Goal: Book appointment/travel/reservation

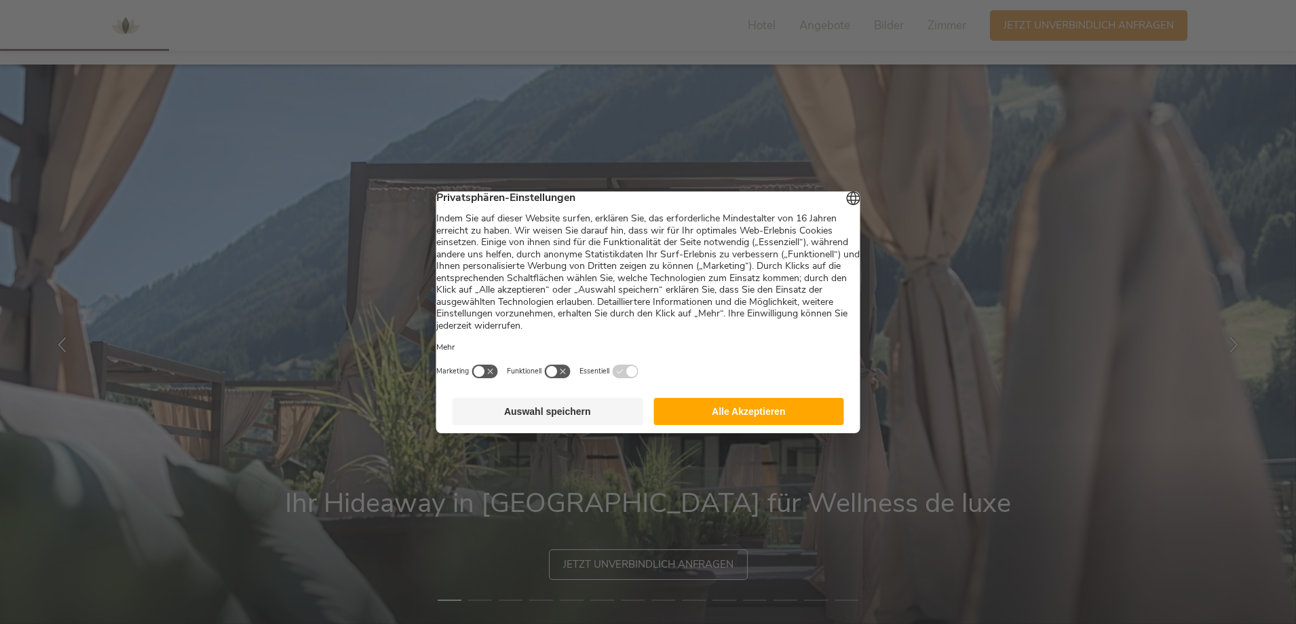
scroll to position [546, 0]
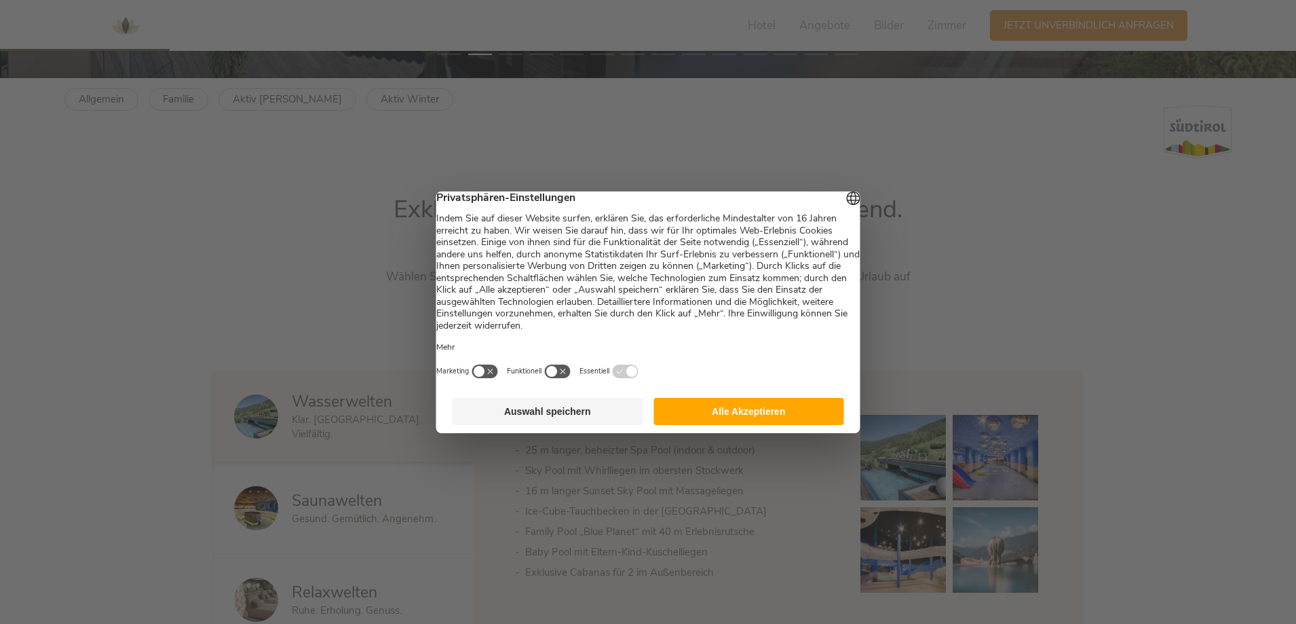
click at [736, 413] on button "Alle Akzeptieren" at bounding box center [749, 411] width 191 height 27
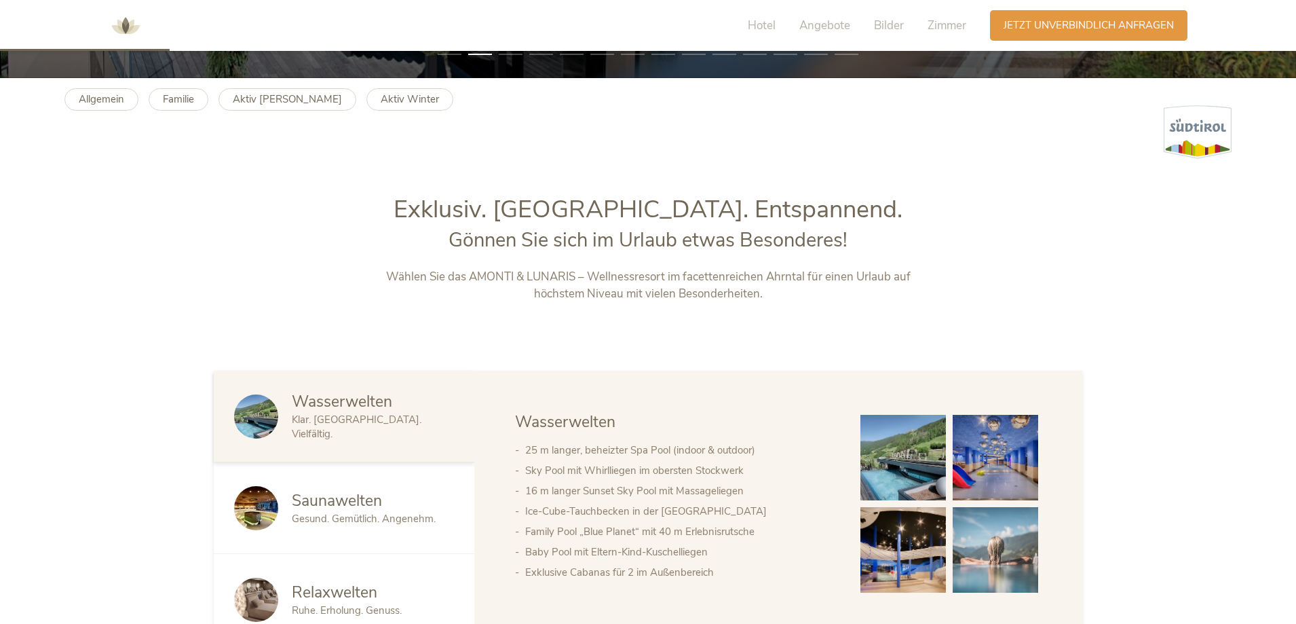
scroll to position [0, 0]
click at [994, 546] on img at bounding box center [996, 550] width 86 height 86
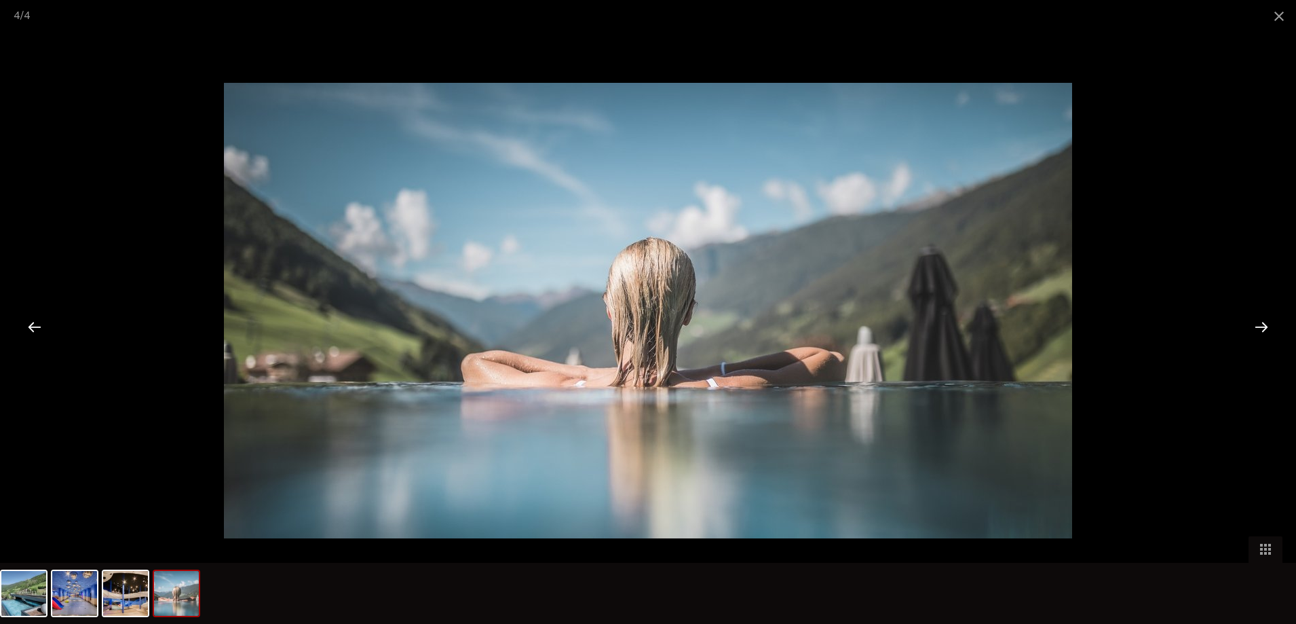
click at [1267, 323] on div at bounding box center [1262, 326] width 42 height 42
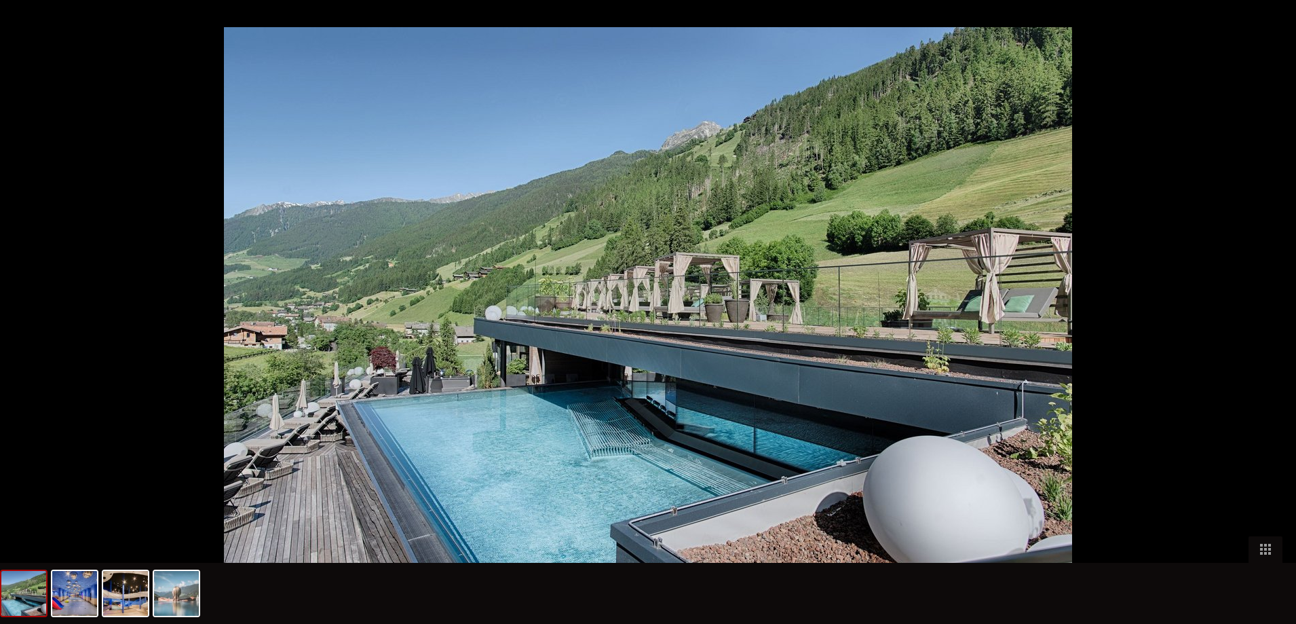
click at [1267, 323] on div at bounding box center [1269, 326] width 42 height 42
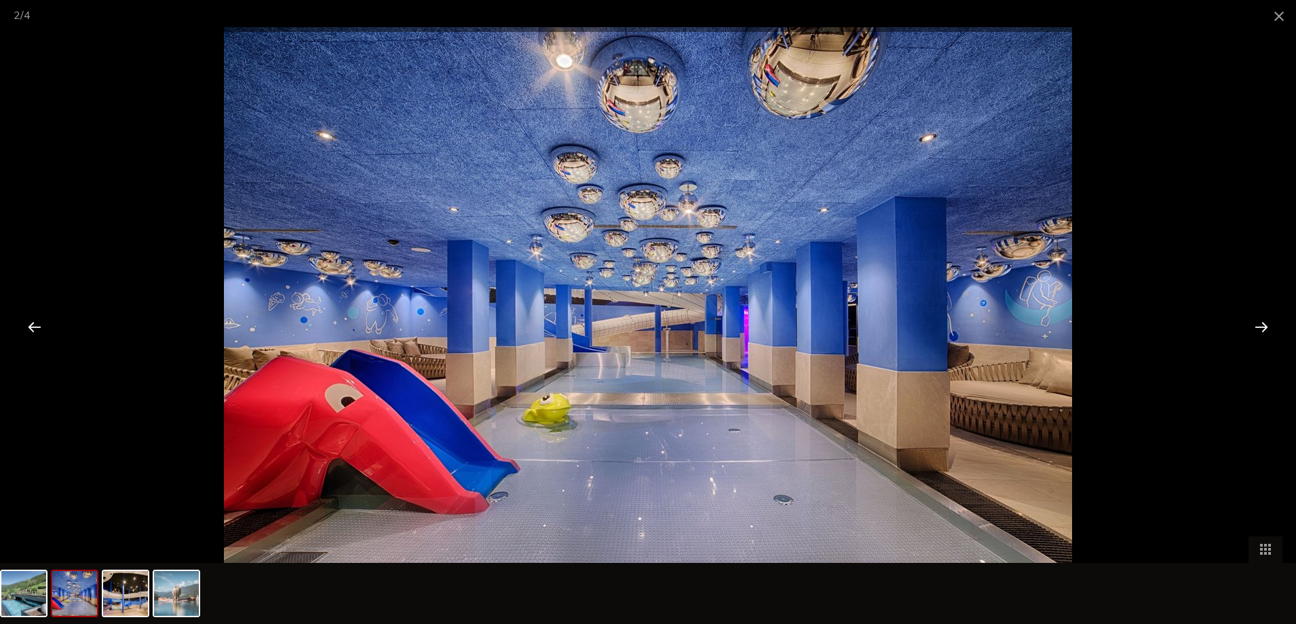
click at [1267, 323] on div at bounding box center [1262, 326] width 42 height 42
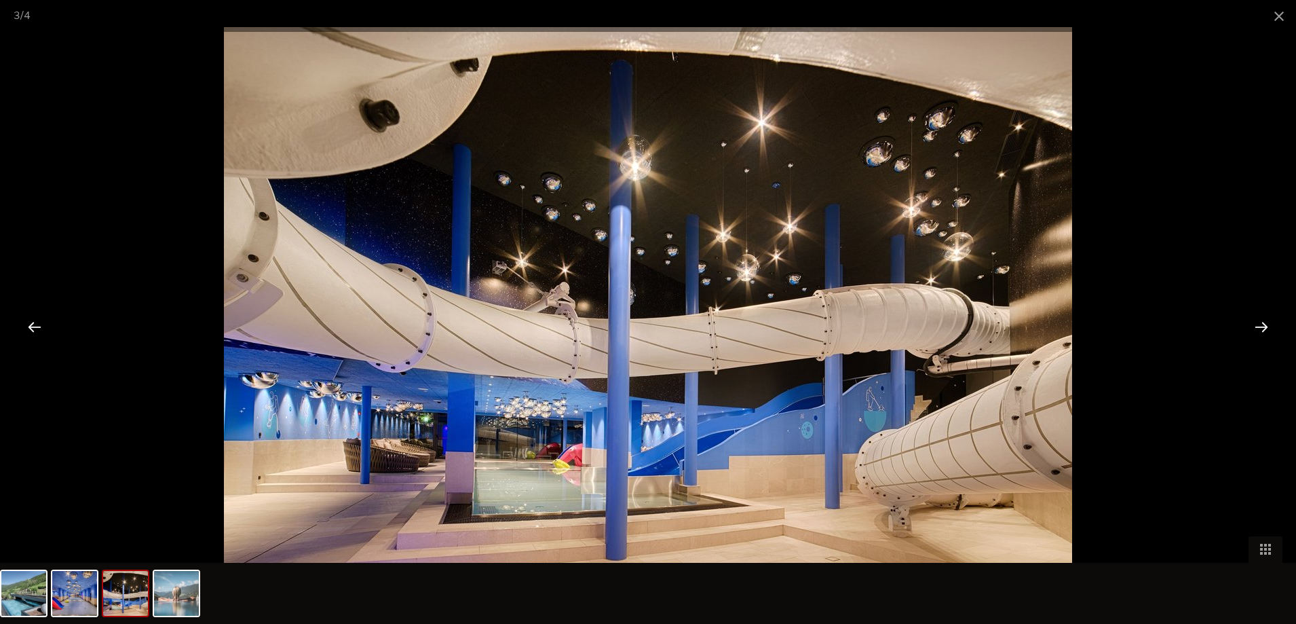
click at [1267, 323] on div at bounding box center [1262, 326] width 42 height 42
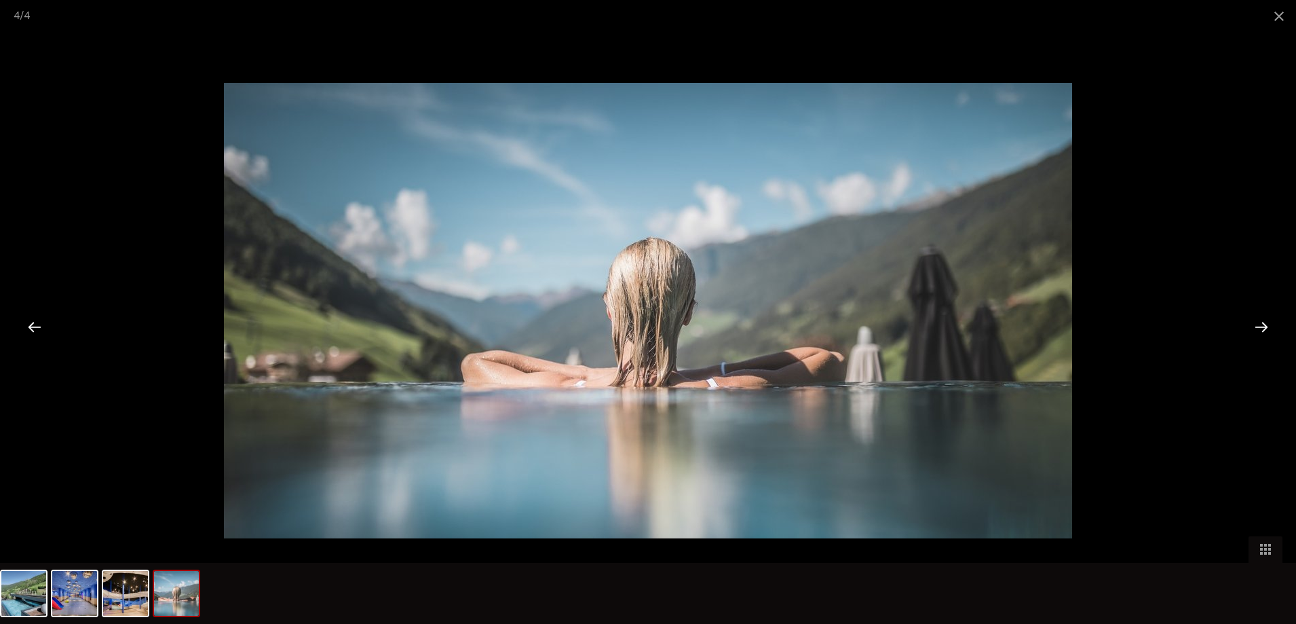
click at [1267, 323] on div at bounding box center [1262, 326] width 42 height 42
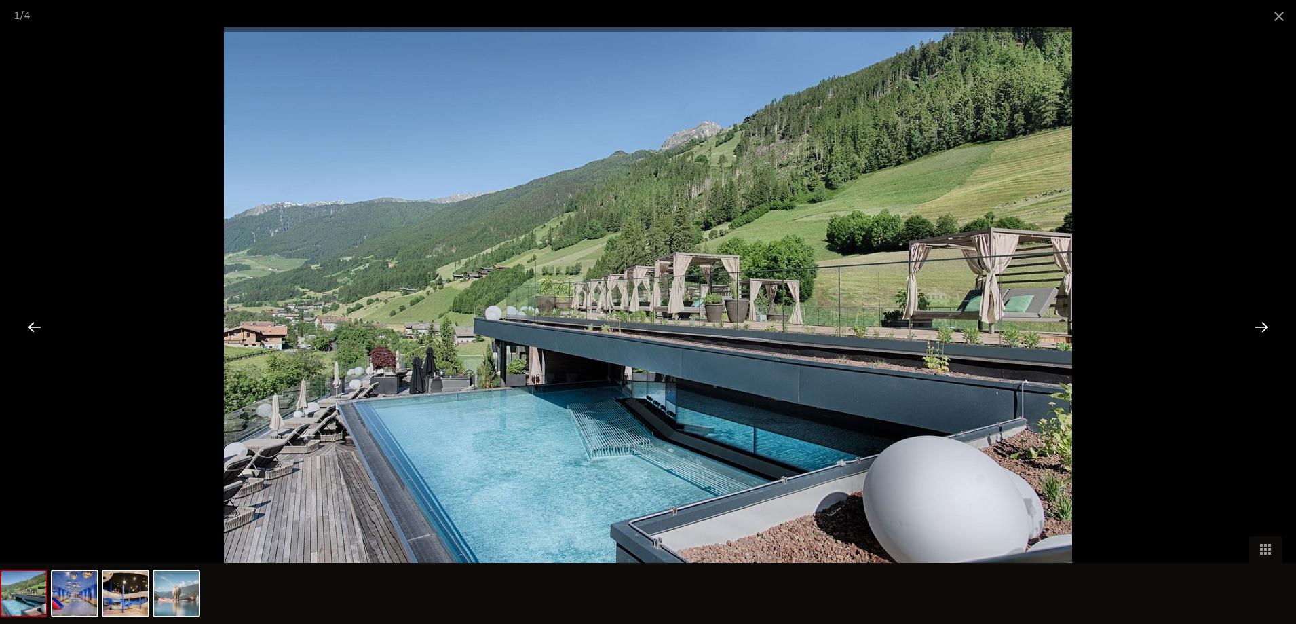
click at [1267, 323] on div at bounding box center [1262, 326] width 42 height 42
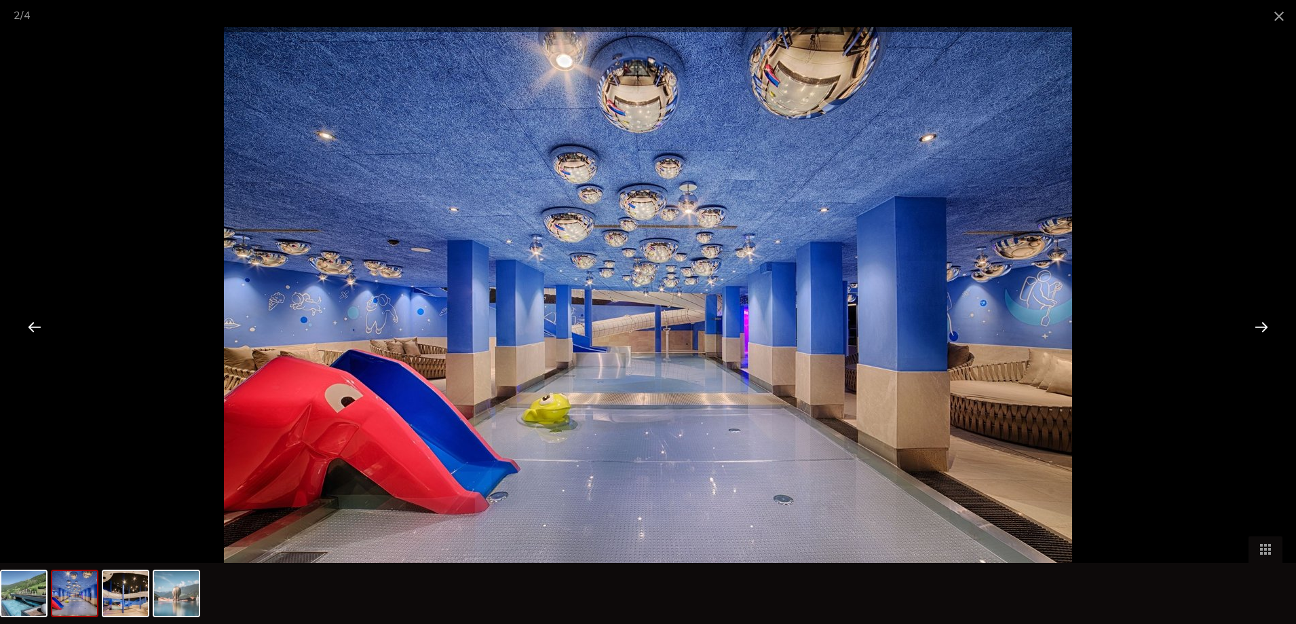
click at [1267, 323] on div at bounding box center [1262, 326] width 42 height 42
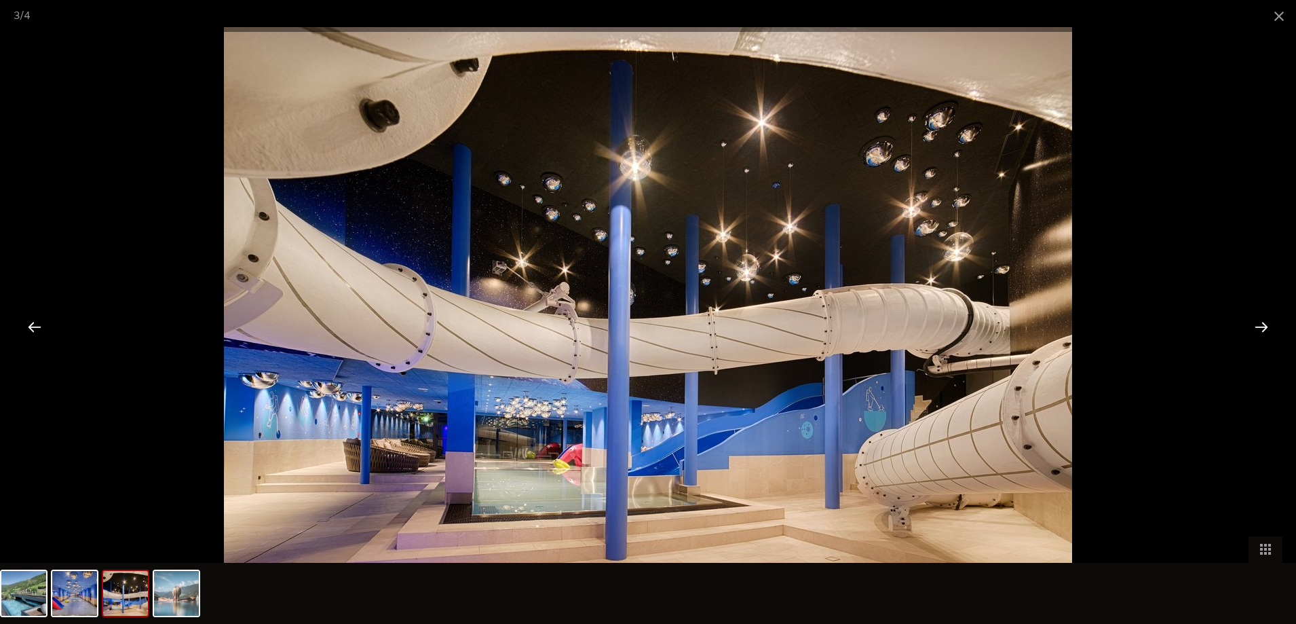
scroll to position [1755, 0]
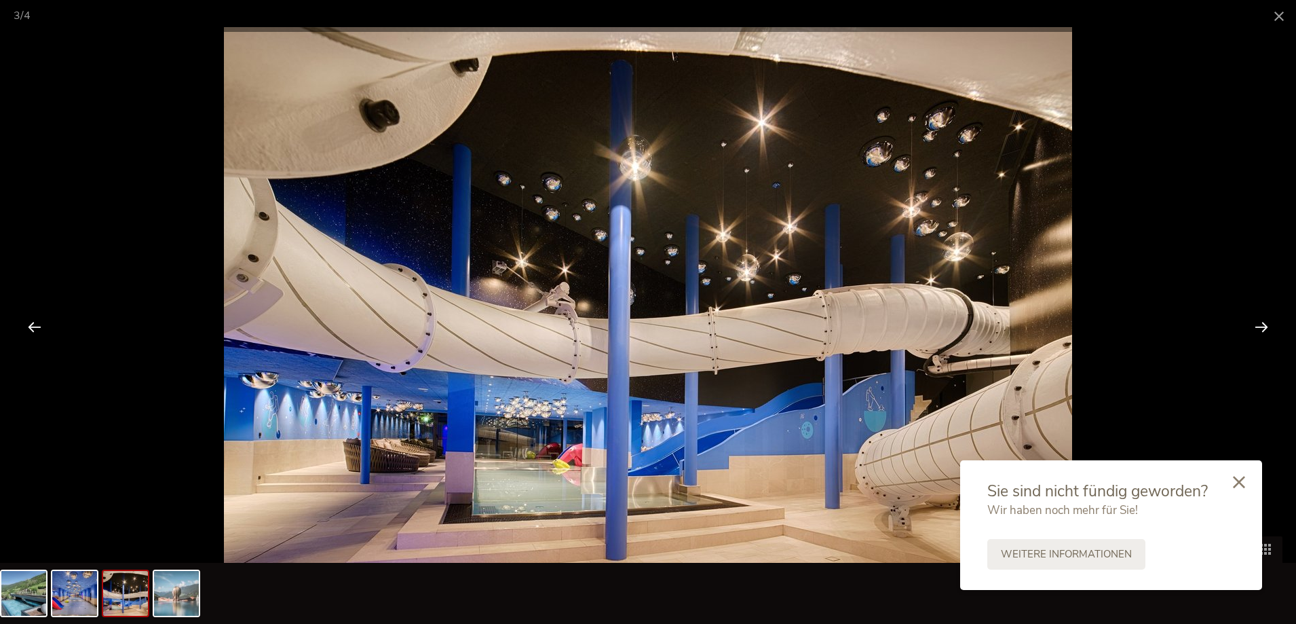
click at [1243, 477] on icon at bounding box center [1239, 482] width 12 height 12
